Goal: Task Accomplishment & Management: Manage account settings

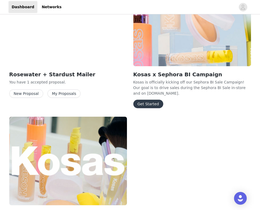
scroll to position [97, 0]
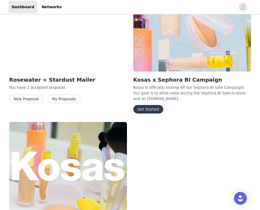
click at [150, 109] on button "Get Started" at bounding box center [148, 109] width 30 height 8
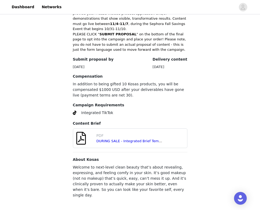
scroll to position [180, 0]
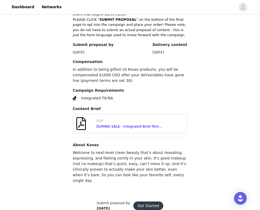
click at [147, 201] on button "Get Started" at bounding box center [148, 205] width 30 height 8
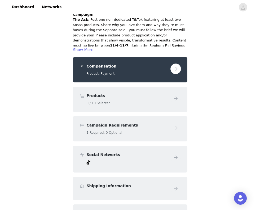
scroll to position [55, 0]
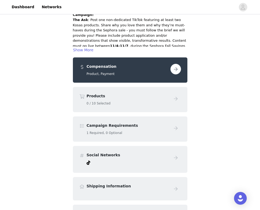
click at [177, 68] on button "button" at bounding box center [176, 69] width 11 height 11
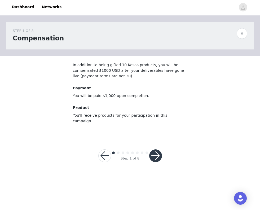
click at [154, 149] on button "button" at bounding box center [155, 155] width 13 height 13
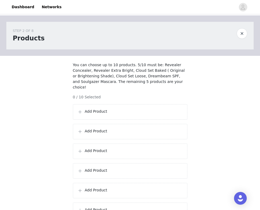
click at [115, 112] on p "Add Product" at bounding box center [134, 112] width 98 height 6
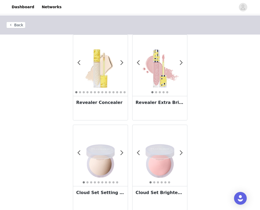
click at [102, 79] on img at bounding box center [100, 65] width 55 height 55
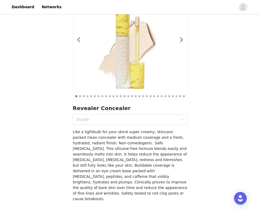
scroll to position [51, 0]
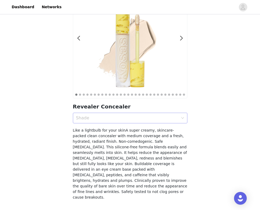
click at [165, 120] on div "Shade" at bounding box center [127, 117] width 102 height 5
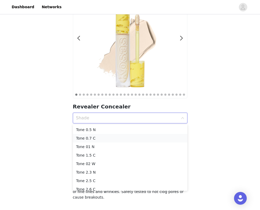
scroll to position [15, 0]
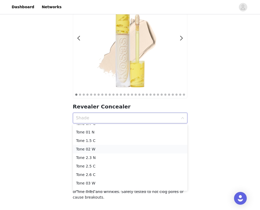
click at [108, 150] on div "Tone 02 W" at bounding box center [130, 149] width 108 height 6
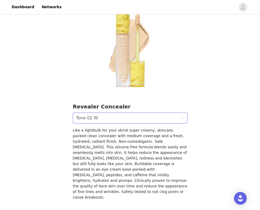
click at [113, 120] on div "Shade Tone 02 W" at bounding box center [128, 118] width 105 height 10
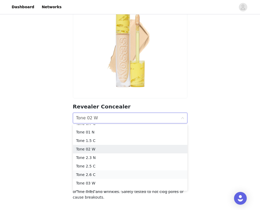
click at [102, 171] on li "Tone 2.6 C" at bounding box center [130, 174] width 115 height 8
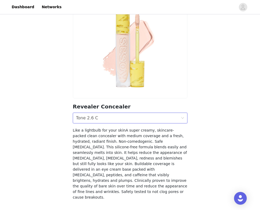
click at [112, 118] on div "Shade Tone 2.6 C" at bounding box center [128, 118] width 105 height 10
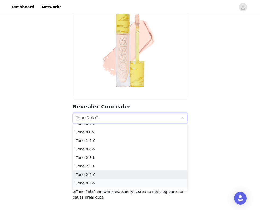
click at [104, 179] on li "Tone 03 W" at bounding box center [130, 183] width 115 height 8
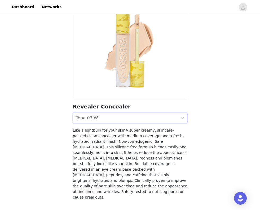
click at [112, 116] on div "Shade Tone 03 W" at bounding box center [128, 118] width 105 height 10
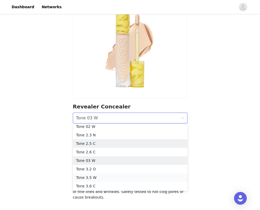
scroll to position [37, 0]
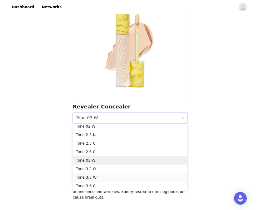
click at [108, 174] on div "Tone 3.5 W" at bounding box center [130, 177] width 108 height 6
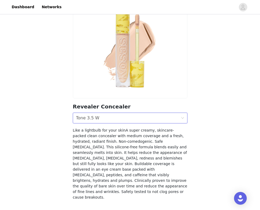
click at [116, 119] on div "Shade Tone 3.5 W" at bounding box center [128, 118] width 105 height 10
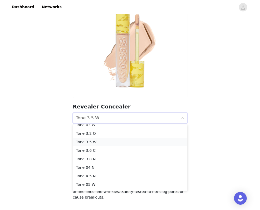
scroll to position [75, 0]
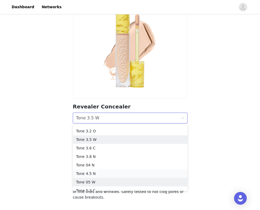
click at [107, 171] on div "Tone 4.5 N" at bounding box center [130, 173] width 108 height 6
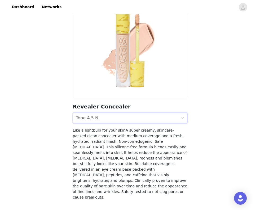
click at [112, 120] on div "Shade Tone 4.5 N" at bounding box center [128, 118] width 105 height 10
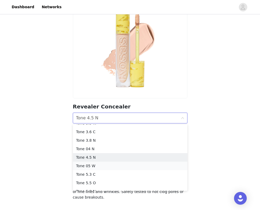
scroll to position [91, 0]
click at [105, 148] on div "Tone 04 N" at bounding box center [130, 149] width 108 height 6
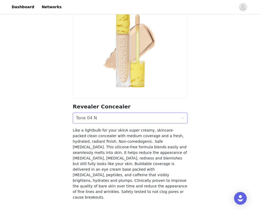
click at [111, 120] on div "Shade Tone 04 N" at bounding box center [128, 118] width 105 height 10
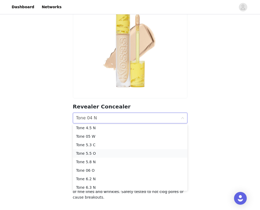
scroll to position [122, 0]
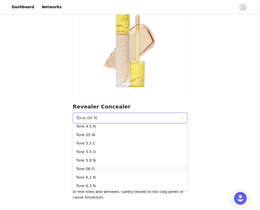
click at [105, 165] on li "Tone 06 O" at bounding box center [130, 168] width 115 height 8
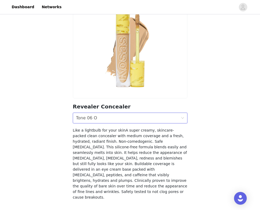
click at [117, 117] on div "Shade Tone 06 O" at bounding box center [128, 118] width 105 height 10
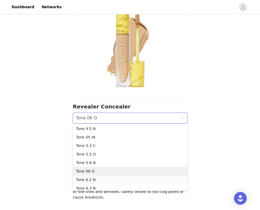
scroll to position [140, 0]
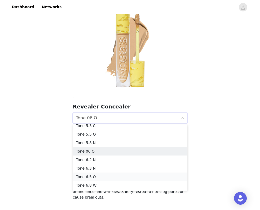
click at [103, 177] on div "Tone 6.5 O" at bounding box center [130, 177] width 108 height 6
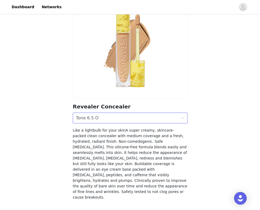
click at [116, 119] on div "Shade Tone 6.5 O" at bounding box center [128, 118] width 105 height 10
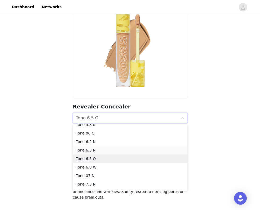
scroll to position [162, 0]
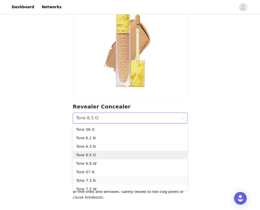
click at [117, 177] on li "Tone 7.3 N" at bounding box center [130, 180] width 115 height 8
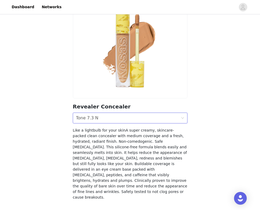
scroll to position [62, 0]
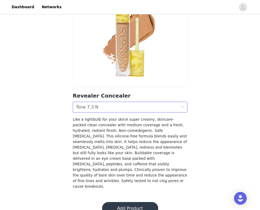
click at [155, 106] on div "Shade Tone 7.3 N" at bounding box center [128, 107] width 105 height 10
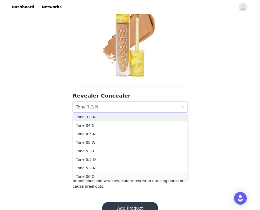
scroll to position [103, 0]
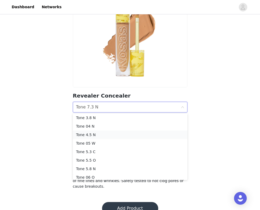
click at [113, 137] on div "Tone 4.5 N" at bounding box center [130, 135] width 108 height 6
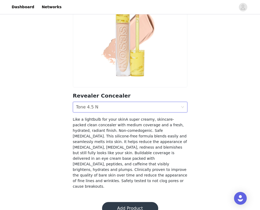
click at [130, 202] on button "Add Product" at bounding box center [130, 208] width 56 height 13
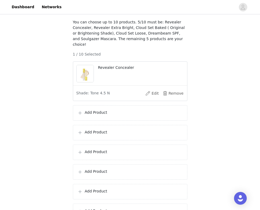
scroll to position [48, 0]
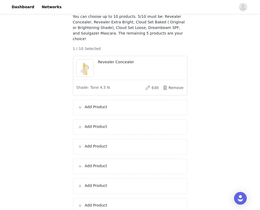
click at [111, 111] on div "Add Product" at bounding box center [130, 107] width 115 height 15
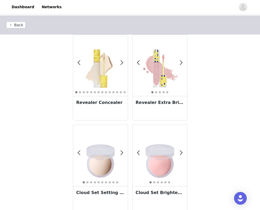
click at [169, 72] on img at bounding box center [160, 65] width 55 height 55
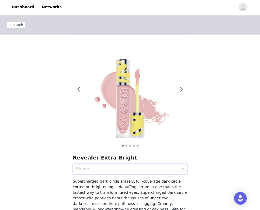
click at [121, 165] on div "Shade" at bounding box center [128, 169] width 105 height 10
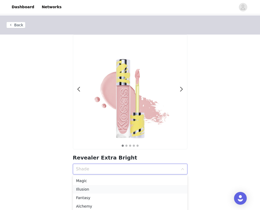
click at [104, 190] on div "Illusion" at bounding box center [130, 189] width 108 height 6
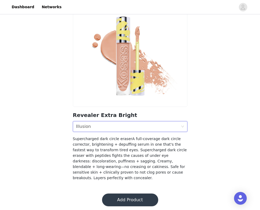
scroll to position [45, 0]
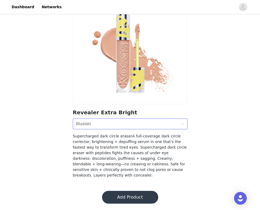
click at [136, 193] on button "Add Product" at bounding box center [130, 197] width 56 height 13
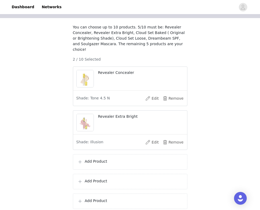
scroll to position [42, 0]
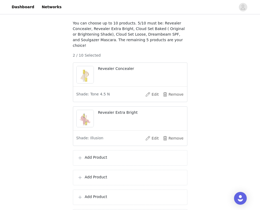
click at [99, 157] on p "Add Product" at bounding box center [134, 157] width 98 height 6
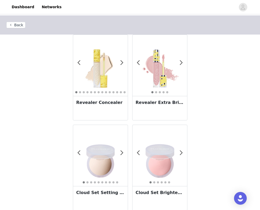
click at [96, 163] on img at bounding box center [100, 155] width 55 height 55
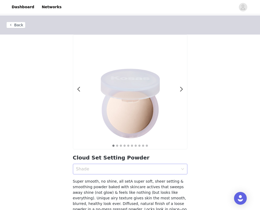
click at [104, 173] on div "Shade" at bounding box center [128, 169] width 105 height 10
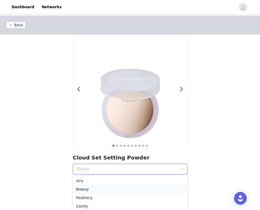
click at [95, 189] on div "Breezy" at bounding box center [130, 189] width 108 height 6
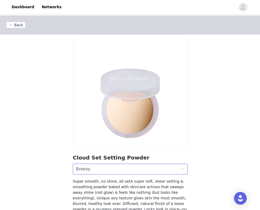
click at [102, 169] on div "Shade Breezy" at bounding box center [128, 169] width 105 height 10
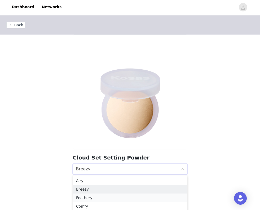
click at [97, 196] on div "Feathery" at bounding box center [130, 197] width 108 height 6
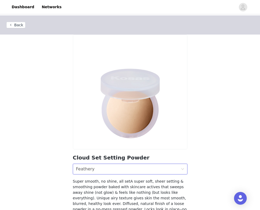
scroll to position [45, 0]
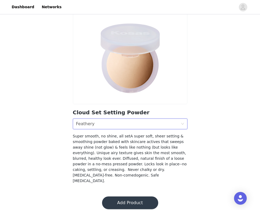
click at [135, 196] on button "Add Product" at bounding box center [130, 202] width 56 height 13
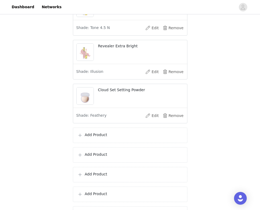
scroll to position [127, 0]
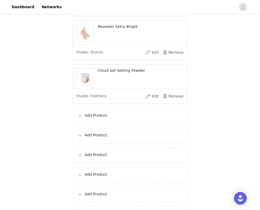
click at [120, 117] on p "Add Product" at bounding box center [134, 116] width 98 height 6
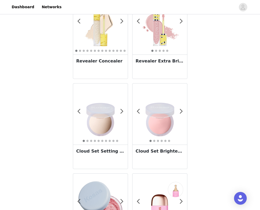
scroll to position [42, 0]
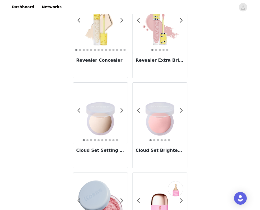
click at [152, 114] on img at bounding box center [160, 113] width 55 height 55
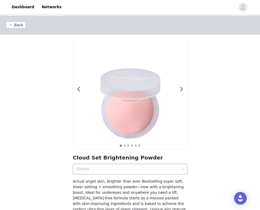
click at [106, 168] on div "Shade" at bounding box center [127, 168] width 102 height 5
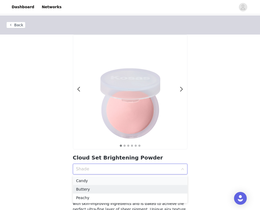
click at [90, 181] on div "Candy" at bounding box center [130, 181] width 108 height 6
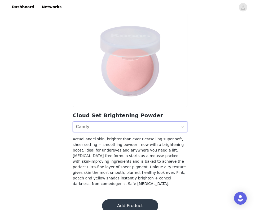
scroll to position [42, 0]
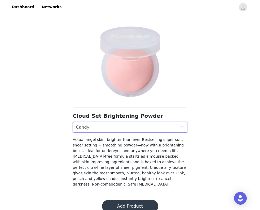
click at [126, 202] on button "Add Product" at bounding box center [130, 206] width 56 height 13
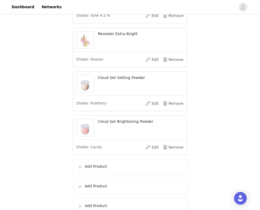
scroll to position [144, 0]
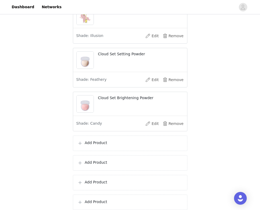
click at [108, 144] on p "Add Product" at bounding box center [134, 143] width 98 height 6
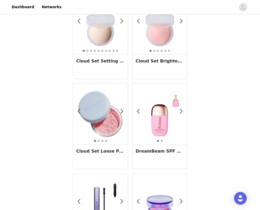
scroll to position [144, 0]
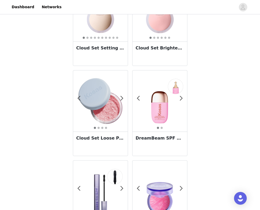
click at [100, 110] on img at bounding box center [100, 100] width 55 height 55
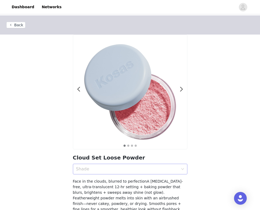
click at [112, 171] on div "Shade" at bounding box center [127, 168] width 102 height 5
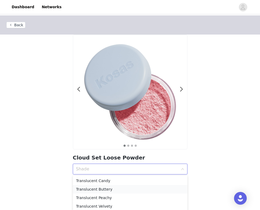
click at [103, 189] on div "Translucent Buttery" at bounding box center [130, 189] width 108 height 6
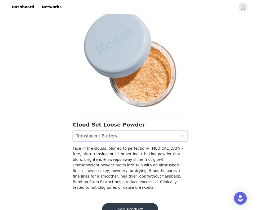
scroll to position [40, 0]
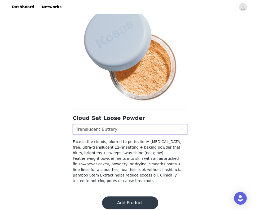
click at [125, 197] on button "Add Product" at bounding box center [130, 202] width 56 height 13
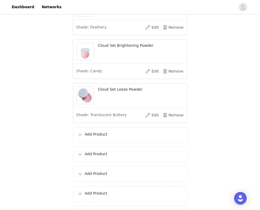
scroll to position [211, 0]
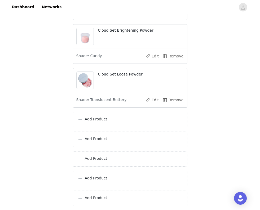
click at [111, 119] on p "Add Product" at bounding box center [134, 119] width 98 height 6
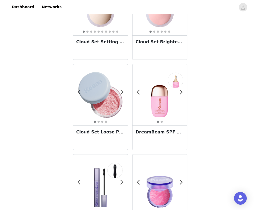
scroll to position [160, 0]
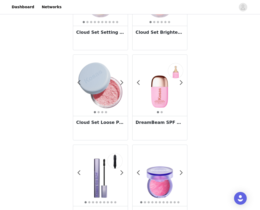
click at [155, 100] on img at bounding box center [160, 85] width 55 height 55
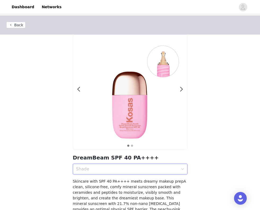
click at [119, 165] on div "Shade" at bounding box center [128, 169] width 105 height 10
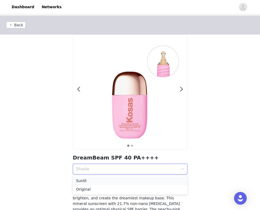
click at [104, 183] on div "Sunlit" at bounding box center [130, 181] width 108 height 6
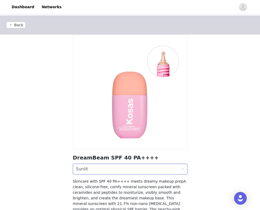
scroll to position [56, 0]
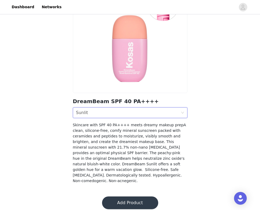
click at [133, 197] on button "Add Product" at bounding box center [130, 202] width 56 height 13
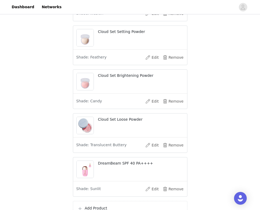
scroll to position [280, 0]
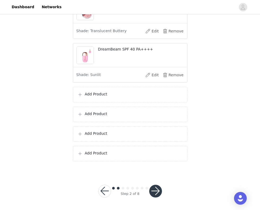
click at [88, 91] on p "Add Product" at bounding box center [134, 94] width 98 height 6
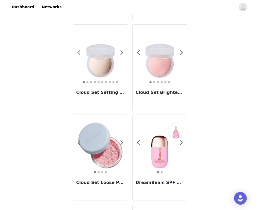
scroll to position [237, 0]
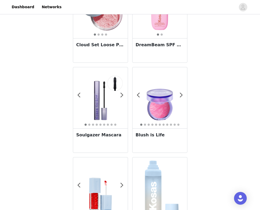
click at [128, 97] on div "1 2 3 4 5 6 7 8 9 Soulgazer Mascara" at bounding box center [100, 112] width 59 height 90
click at [111, 101] on img at bounding box center [100, 97] width 55 height 55
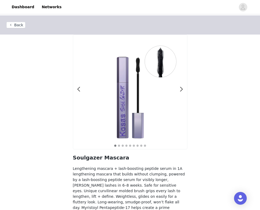
scroll to position [32, 0]
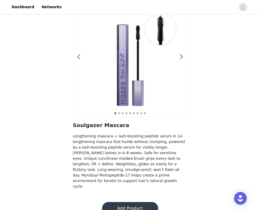
click at [134, 202] on button "Add Product" at bounding box center [130, 208] width 56 height 13
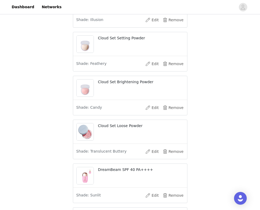
scroll to position [304, 0]
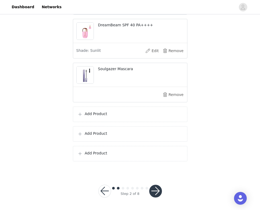
click at [115, 119] on div "Add Product" at bounding box center [130, 113] width 115 height 15
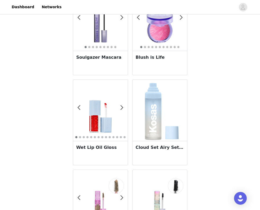
scroll to position [313, 0]
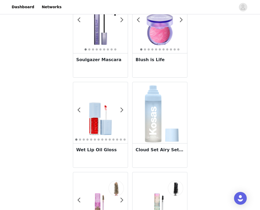
click at [162, 108] on img at bounding box center [159, 112] width 39 height 61
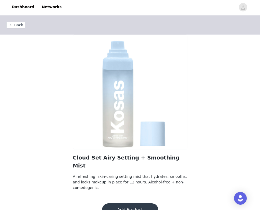
click at [126, 204] on button "Add Product" at bounding box center [130, 209] width 56 height 13
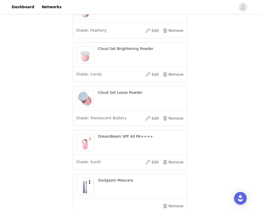
scroll to position [298, 0]
